Goal: Share content

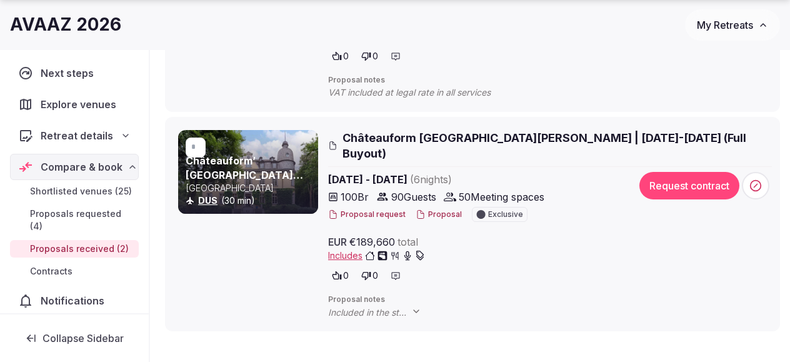
scroll to position [377, 0]
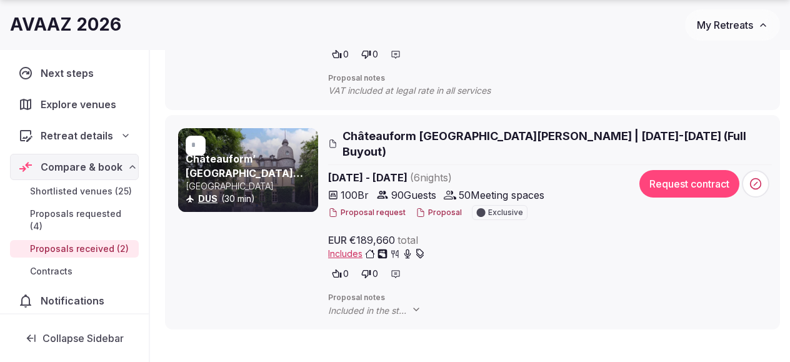
click at [218, 159] on link "Châteauform’ [GEOGRAPHIC_DATA][PERSON_NAME]" at bounding box center [245, 173] width 118 height 41
click at [445, 152] on div "Châteauform Burg Hemmersbach | February 22-28, 2026 (Full Buyout) Feb 22nd - 28…" at bounding box center [550, 222] width 444 height 188
click at [418, 136] on span "Châteauform Burg Hemmersbach | February 22-28, 2026 (Full Buyout)" at bounding box center [558, 143] width 430 height 31
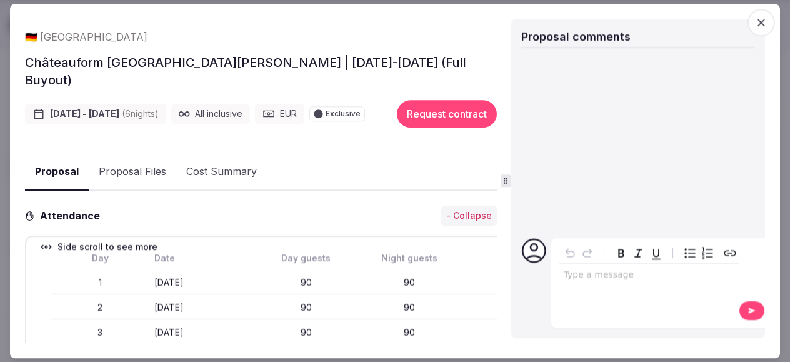
scroll to position [0, 0]
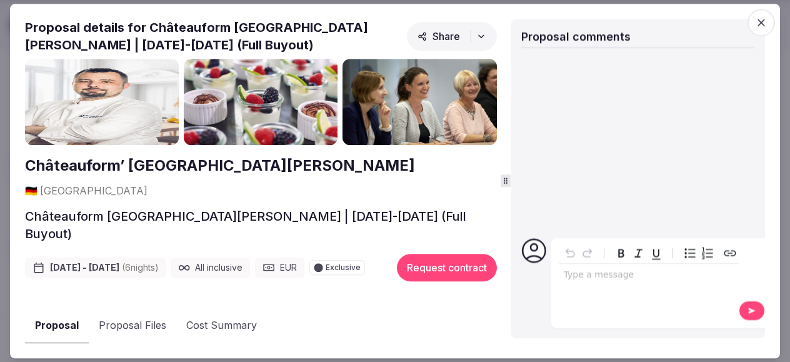
click at [455, 35] on span "Share" at bounding box center [439, 36] width 43 height 13
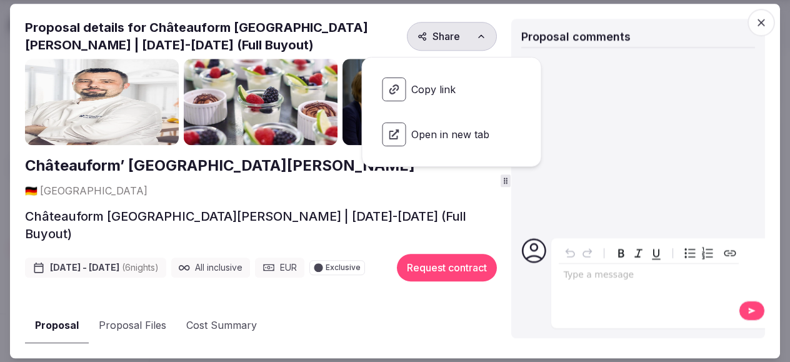
click at [438, 91] on span "Copy link" at bounding box center [452, 90] width 159 height 44
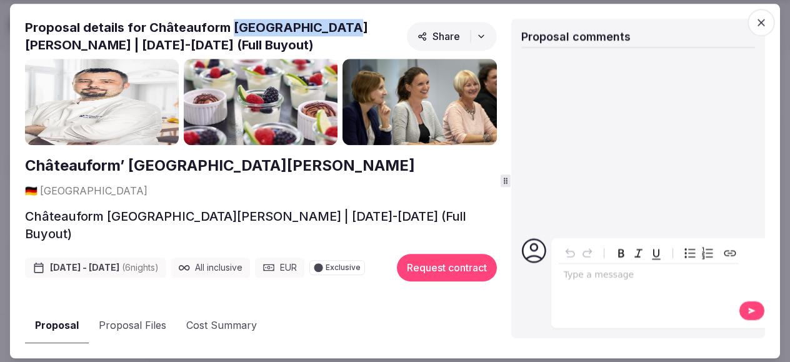
drag, startPoint x: 225, startPoint y: 24, endPoint x: 344, endPoint y: 29, distance: 118.9
click at [345, 29] on h2 "Proposal details for Châteauform Burg Hemmersbach | February 22-28, 2026 (Full …" at bounding box center [213, 36] width 377 height 35
copy h2 "Burg Hemmersbach"
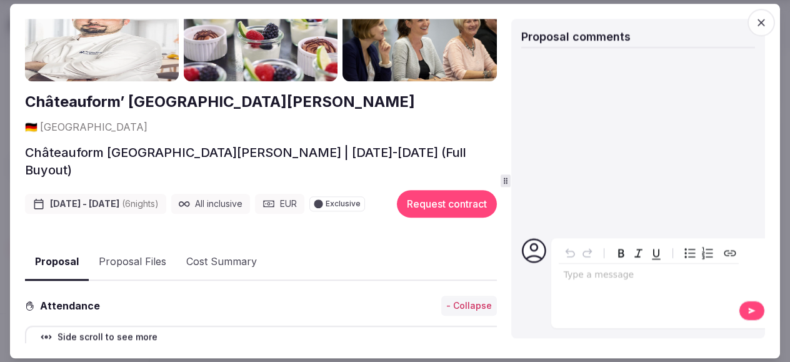
scroll to position [58, 0]
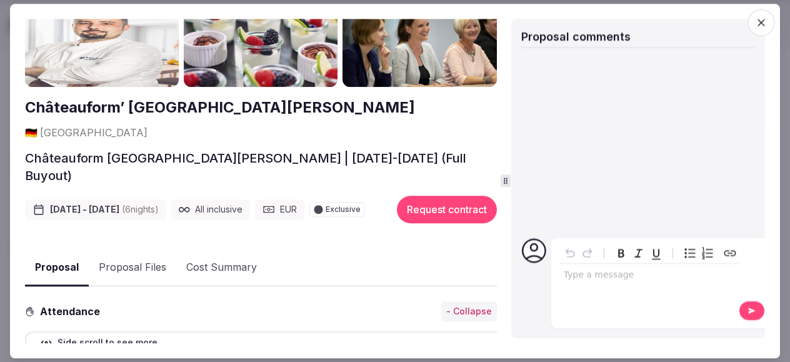
click at [759, 24] on icon "button" at bounding box center [762, 23] width 8 height 8
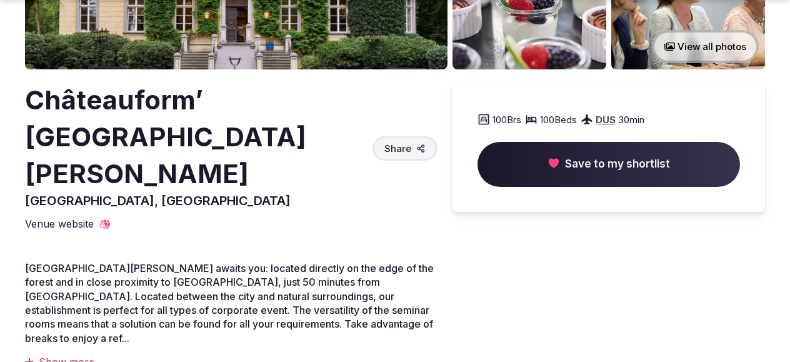
scroll to position [298, 0]
